Goal: Find specific page/section: Find specific page/section

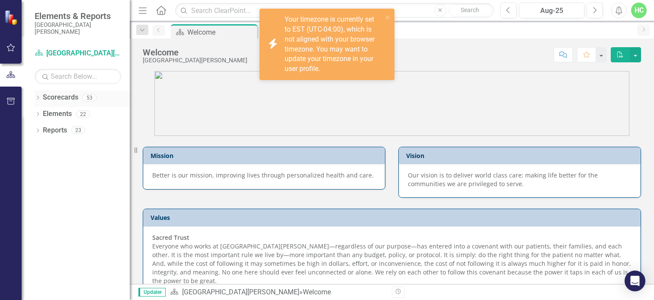
click at [71, 100] on link "Scorecards" at bounding box center [60, 98] width 35 height 10
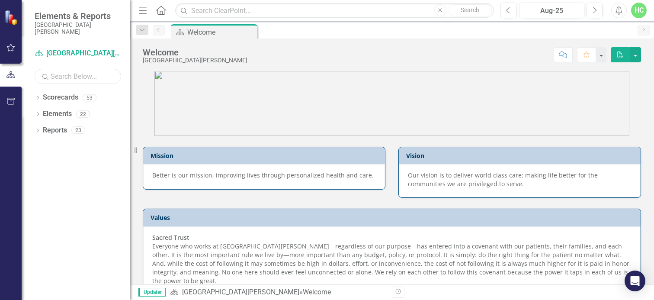
click at [63, 81] on input "text" at bounding box center [78, 76] width 87 height 15
click at [67, 75] on input "text" at bounding box center [78, 76] width 87 height 15
type input "anesthesia"
click at [87, 96] on div "1" at bounding box center [90, 97] width 14 height 7
click at [45, 97] on link "Scorecards" at bounding box center [60, 98] width 35 height 10
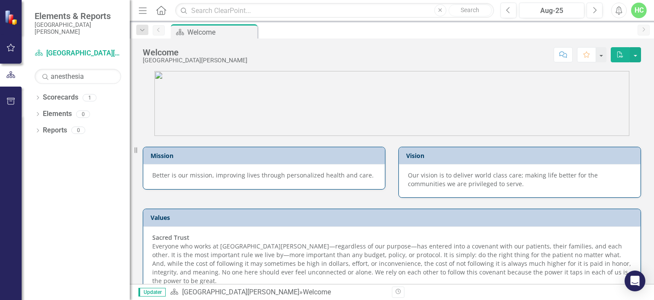
click at [34, 97] on div "Dropdown Scorecards 1 Anesthesia Dropdown Elements 0 Dropdown Objective Objecti…" at bounding box center [76, 194] width 108 height 209
click at [39, 97] on icon "Dropdown" at bounding box center [38, 98] width 6 height 5
click at [55, 116] on link "Anesthesia" at bounding box center [89, 114] width 82 height 10
